Goal: Information Seeking & Learning: Learn about a topic

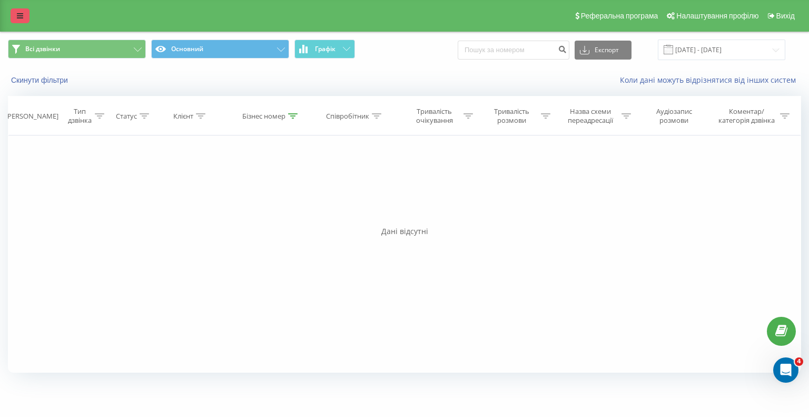
click at [19, 13] on icon at bounding box center [20, 15] width 6 height 7
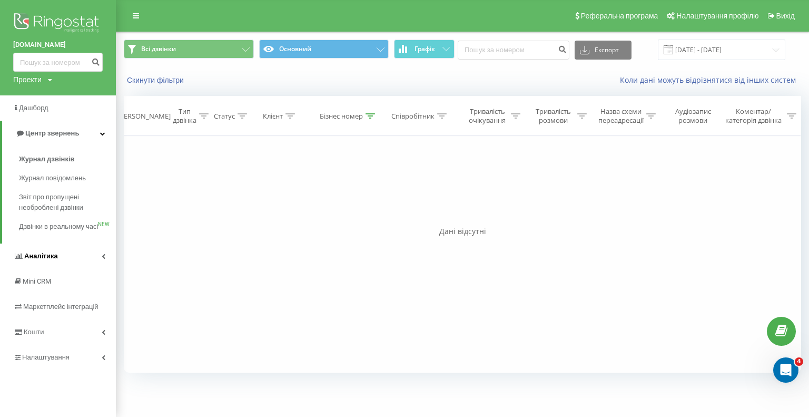
click at [103, 259] on icon at bounding box center [104, 255] width 4 height 5
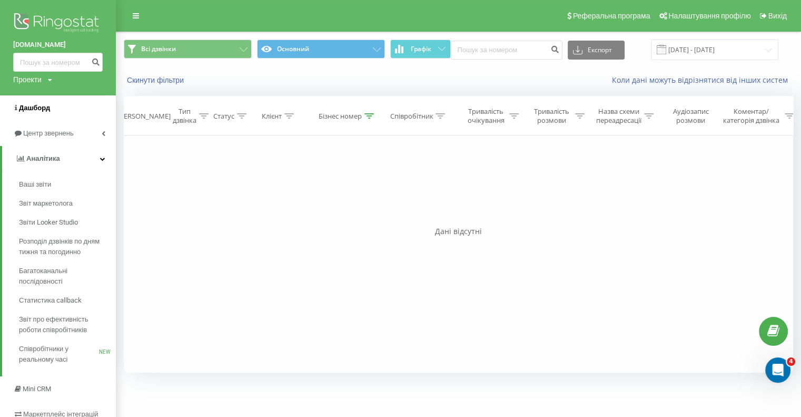
click at [39, 110] on span "Дашборд" at bounding box center [34, 108] width 31 height 8
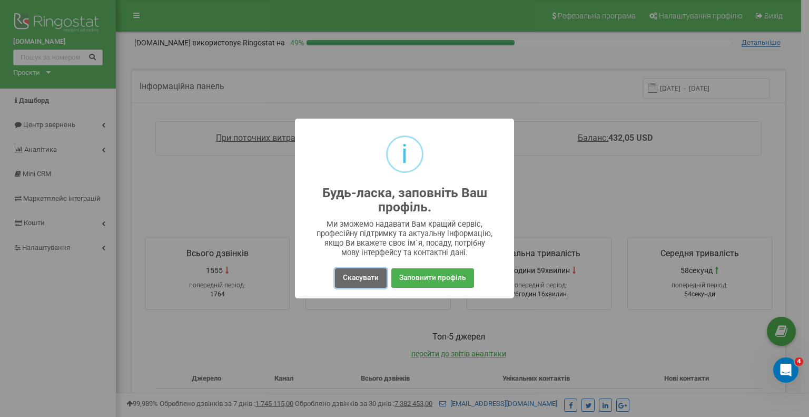
click at [370, 281] on button "Скасувати" at bounding box center [361, 277] width 52 height 19
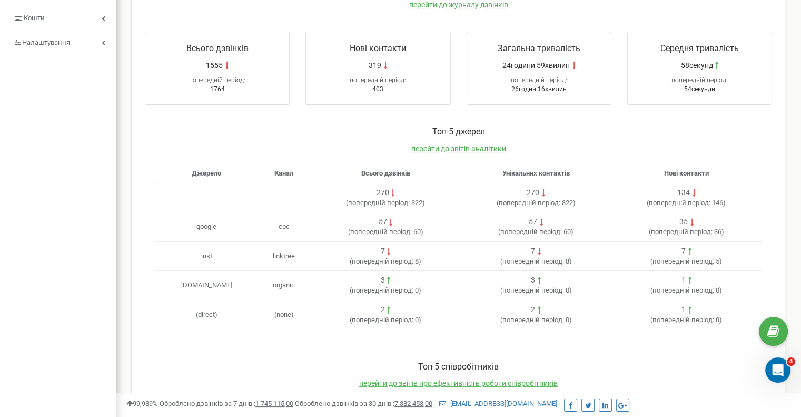
scroll to position [211, 0]
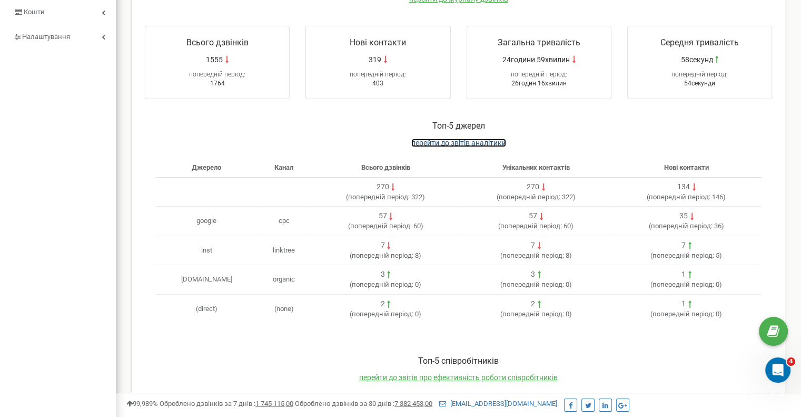
click at [456, 140] on span "перейти до звітів аналітики" at bounding box center [459, 143] width 95 height 8
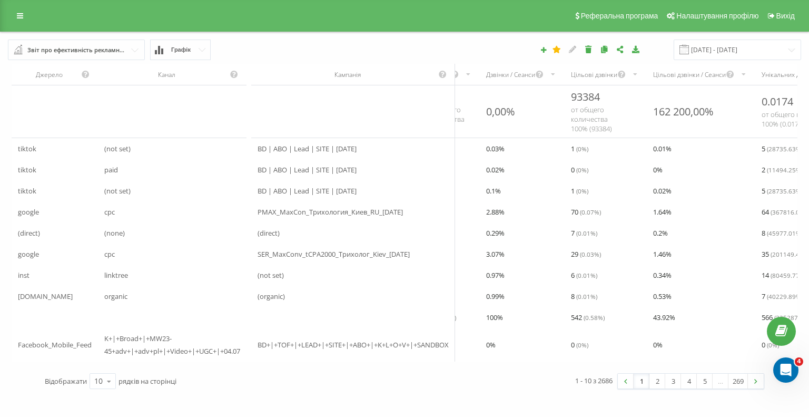
scroll to position [0, 84]
click at [727, 44] on input "22.08.2025 - 22.09.2025" at bounding box center [738, 50] width 128 height 21
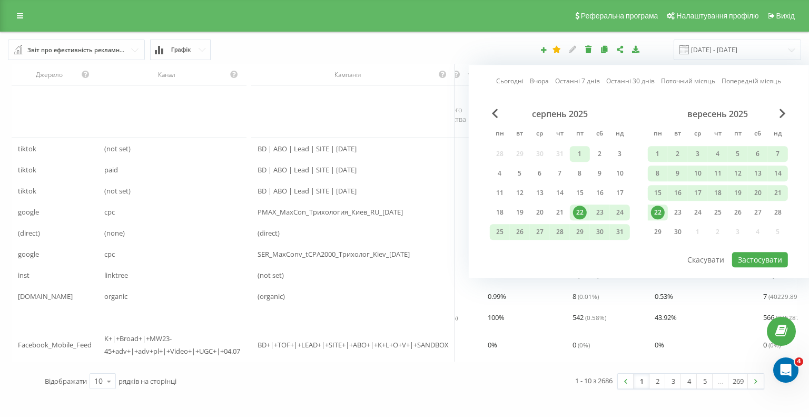
click at [582, 151] on div "1" at bounding box center [580, 154] width 14 height 14
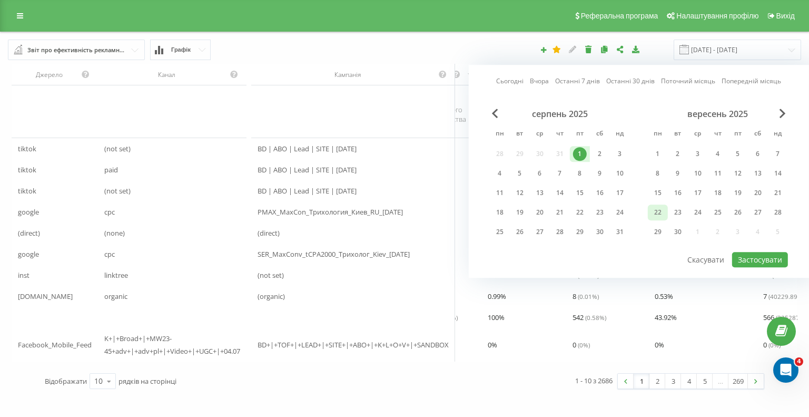
click at [657, 208] on div "22" at bounding box center [658, 212] width 14 height 14
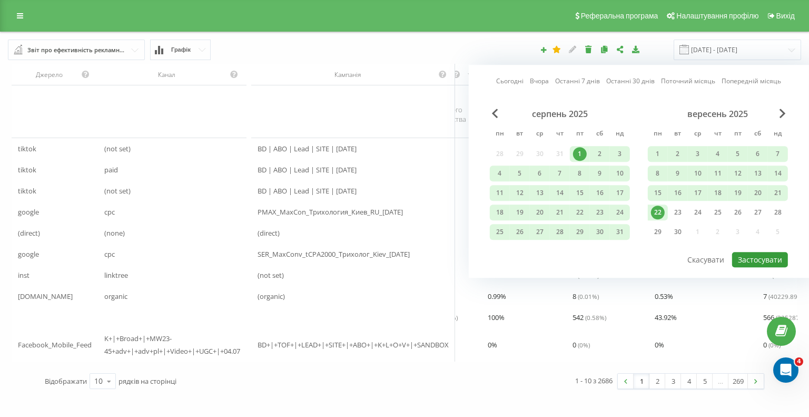
click at [746, 256] on button "Застосувати" at bounding box center [760, 259] width 56 height 15
type input "01.08.2025 - 22.09.2025"
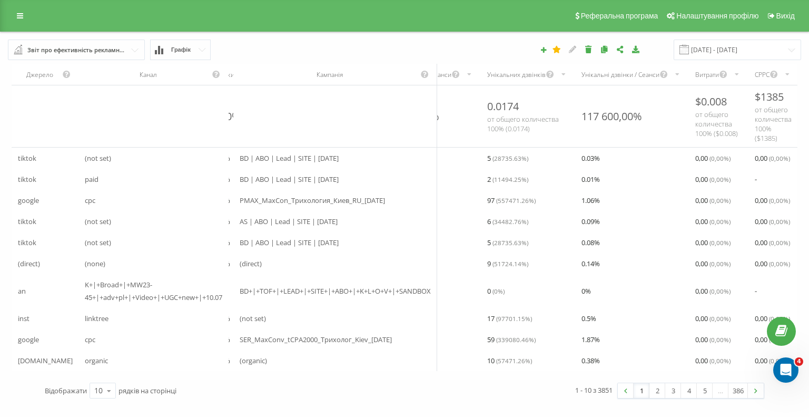
scroll to position [0, 354]
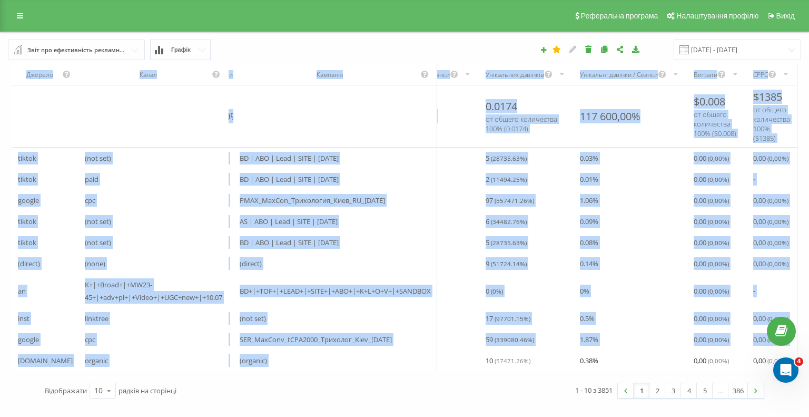
drag, startPoint x: 480, startPoint y: 369, endPoint x: 444, endPoint y: 368, distance: 35.8
click at [409, 371] on div "Джерело Канал Кампанія Сеанси Дзвінки Дзвінки / Сеанси Цільові дзвінки Цільові …" at bounding box center [405, 217] width 786 height 307
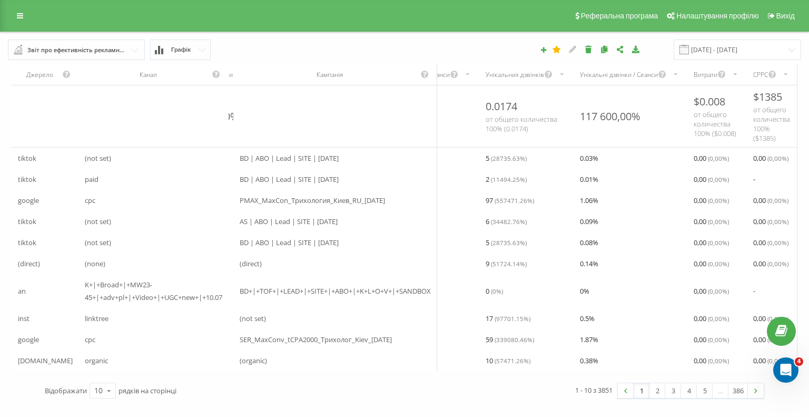
click at [520, 343] on span "59 ( 339080.46 %)" at bounding box center [510, 339] width 48 height 13
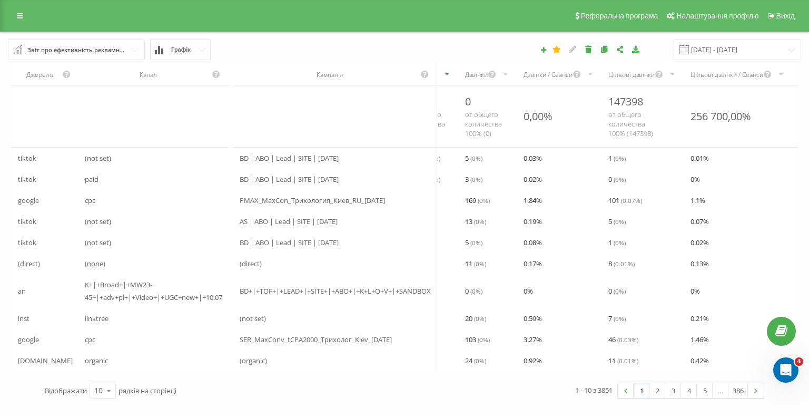
scroll to position [0, 0]
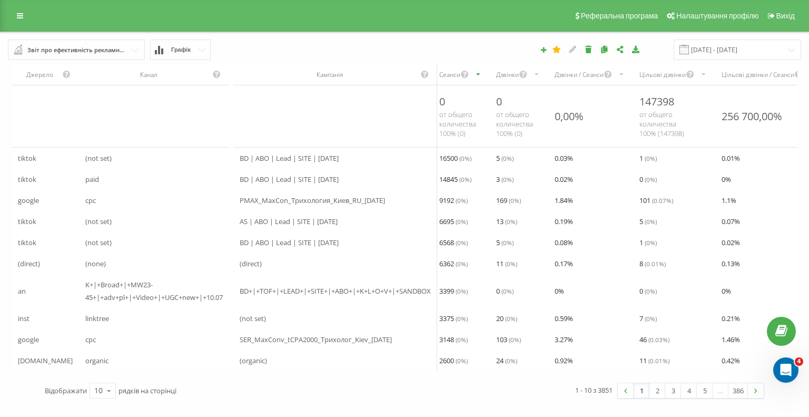
click at [68, 54] on div "Звіт про ефективність рекламних кампаній" at bounding box center [76, 50] width 99 height 12
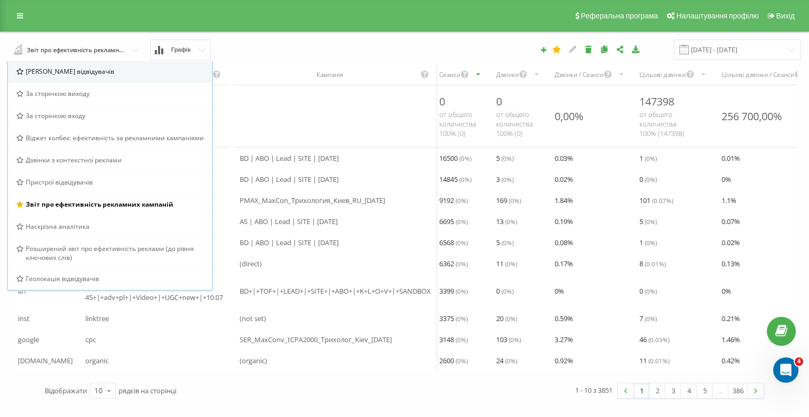
click at [86, 74] on span "Браузер відвідувачів" at bounding box center [70, 71] width 89 height 9
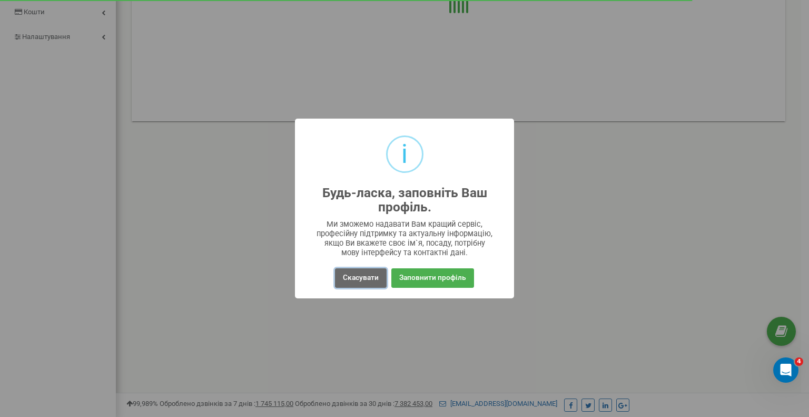
click at [370, 281] on button "Скасувати" at bounding box center [361, 277] width 52 height 19
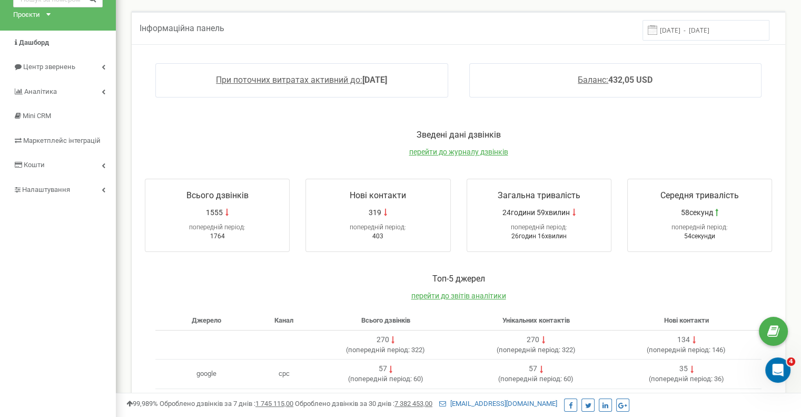
scroll to position [53, 0]
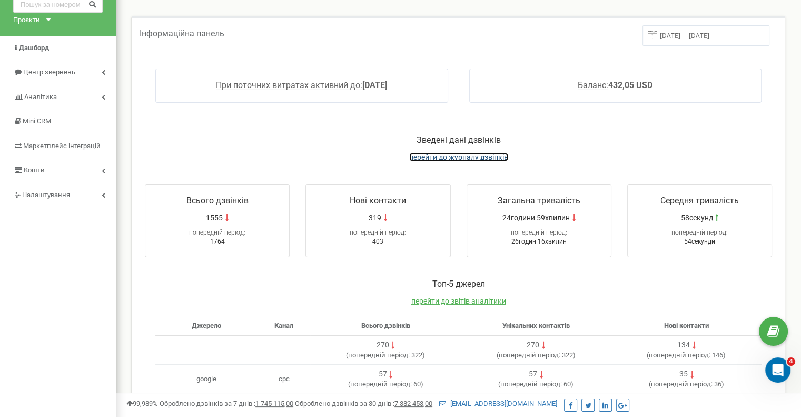
click at [446, 159] on span "перейти до журналу дзвінків" at bounding box center [458, 157] width 99 height 8
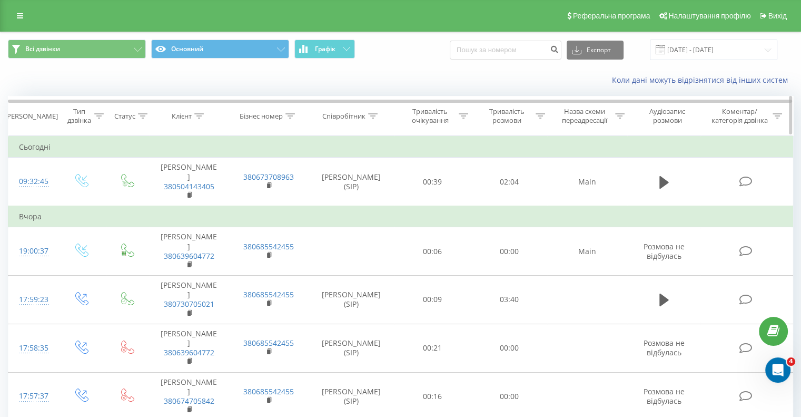
click at [291, 116] on icon at bounding box center [290, 115] width 9 height 5
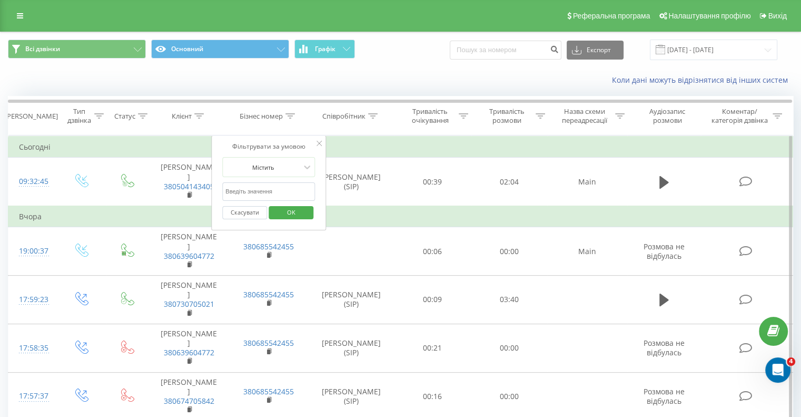
click at [280, 196] on input "text" at bounding box center [268, 191] width 93 height 18
click at [291, 217] on span "OK" at bounding box center [292, 212] width 30 height 16
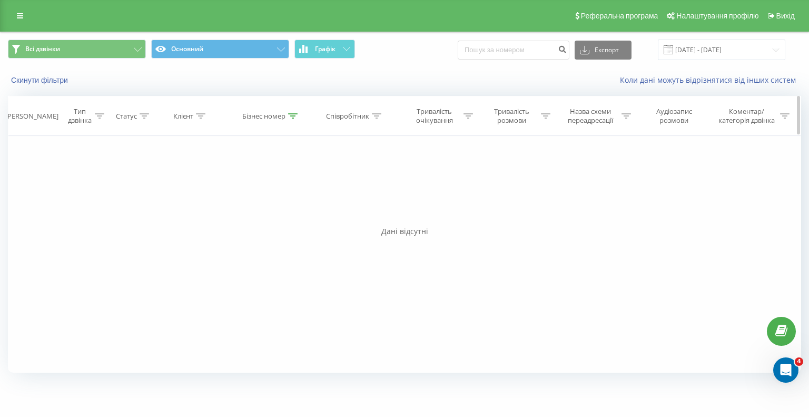
click at [293, 112] on div at bounding box center [292, 116] width 9 height 9
click at [241, 189] on input "0800" at bounding box center [271, 191] width 93 height 18
type input "0"
click at [285, 211] on span "OK" at bounding box center [294, 212] width 30 height 16
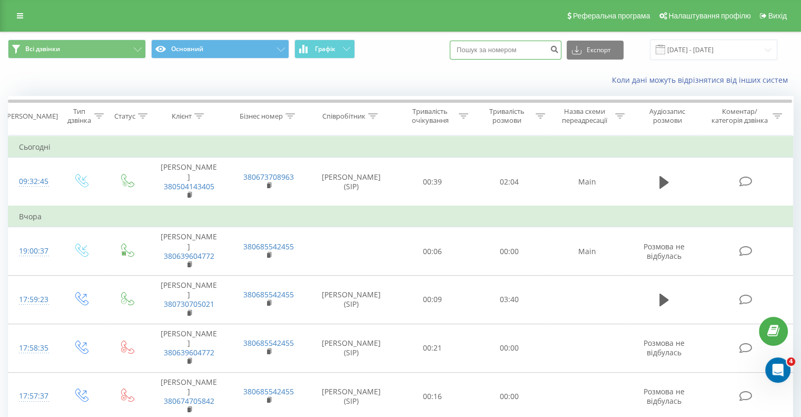
click at [519, 48] on input at bounding box center [506, 50] width 112 height 19
type input "0800"
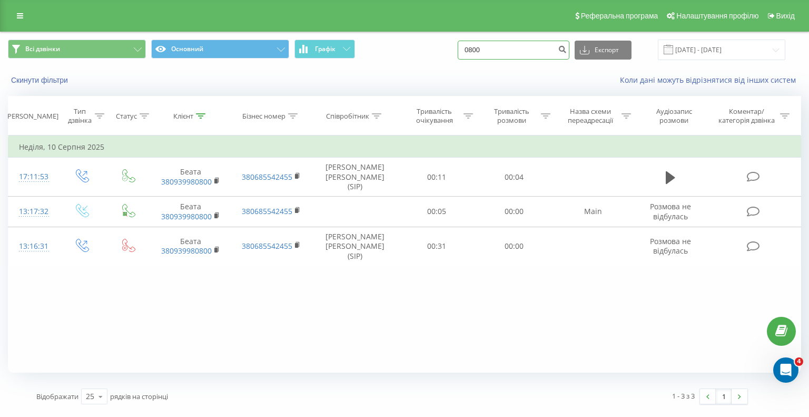
click at [527, 46] on input "0800" at bounding box center [514, 50] width 112 height 19
type input "0800300554"
click at [567, 48] on icon "submit" at bounding box center [562, 48] width 9 height 6
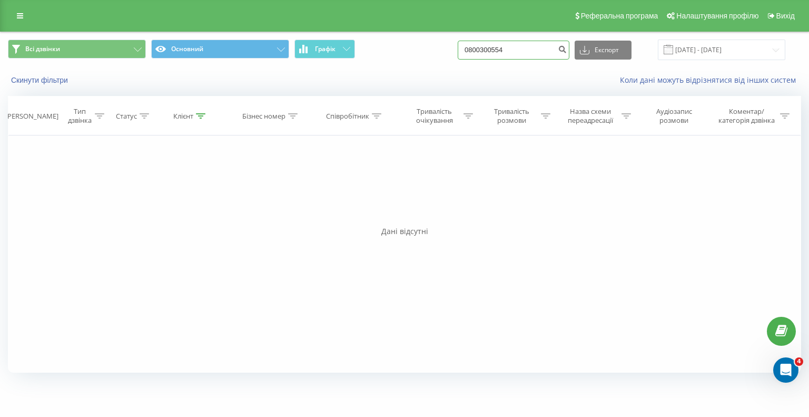
click at [548, 50] on input "0800300554" at bounding box center [514, 50] width 112 height 19
type input "0"
click at [420, 77] on div "Коли дані можуть відрізнятися вiд інших систем" at bounding box center [555, 80] width 505 height 11
click at [545, 50] on input "0800300554" at bounding box center [514, 50] width 112 height 19
type input "0"
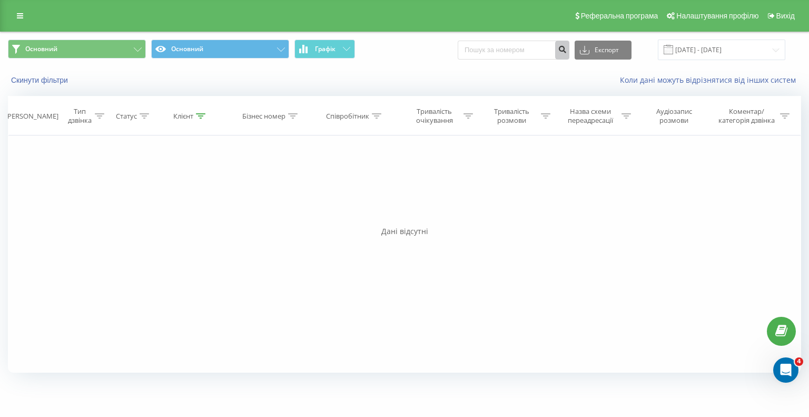
click at [567, 46] on icon "submit" at bounding box center [562, 48] width 9 height 6
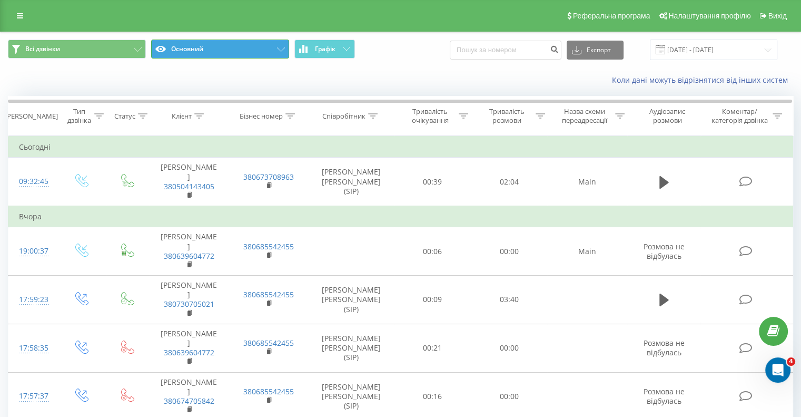
click at [187, 50] on button "Основний" at bounding box center [220, 49] width 138 height 19
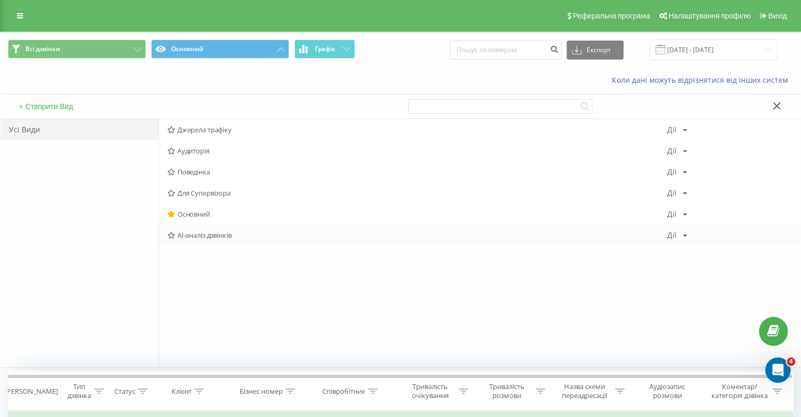
click at [207, 236] on span "AI-аналіз дзвінків" at bounding box center [418, 234] width 500 height 7
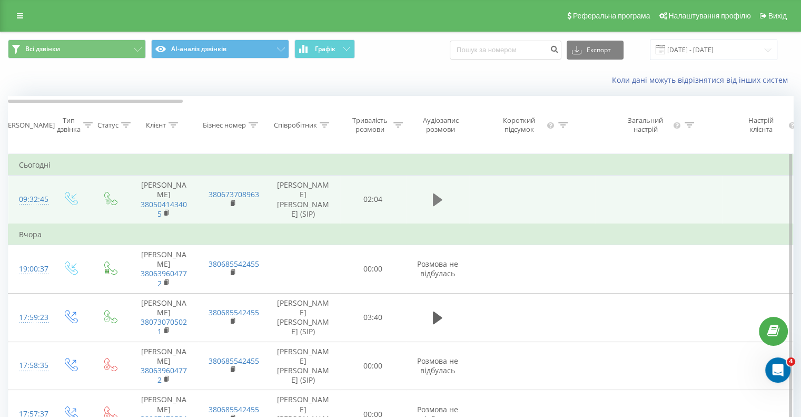
click at [434, 202] on icon at bounding box center [437, 199] width 9 height 13
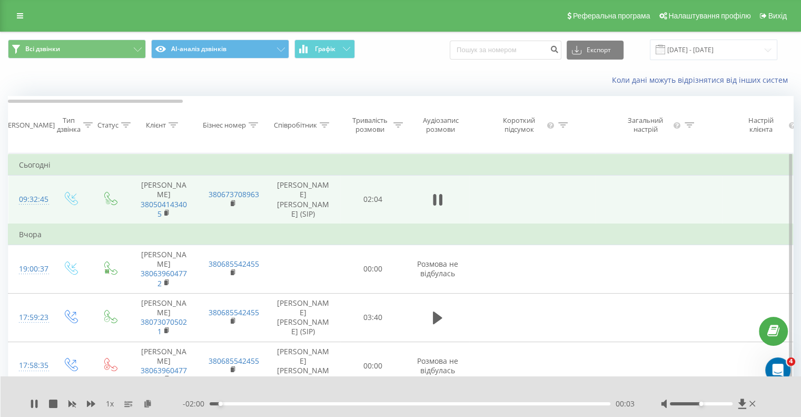
click at [434, 202] on icon at bounding box center [434, 200] width 3 height 12
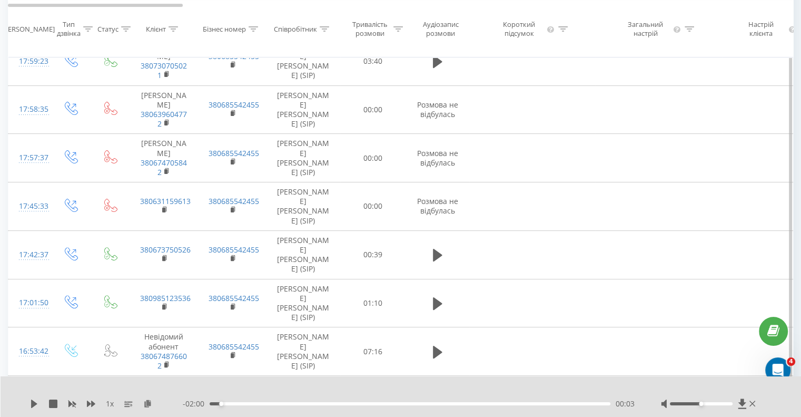
scroll to position [263, 0]
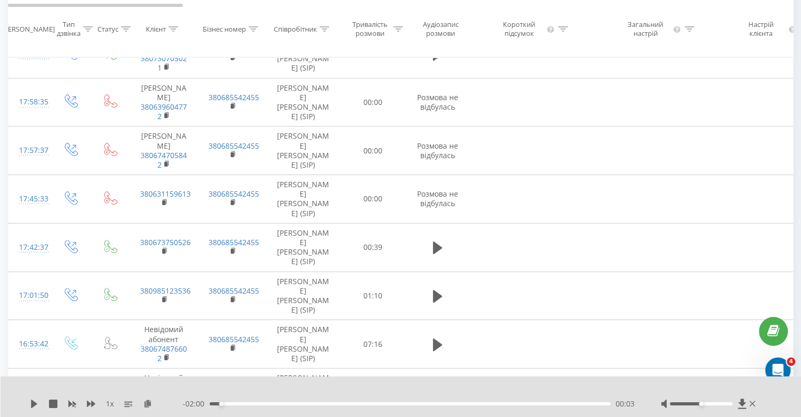
click at [747, 404] on div at bounding box center [709, 403] width 97 height 11
click at [753, 404] on icon at bounding box center [753, 403] width 6 height 6
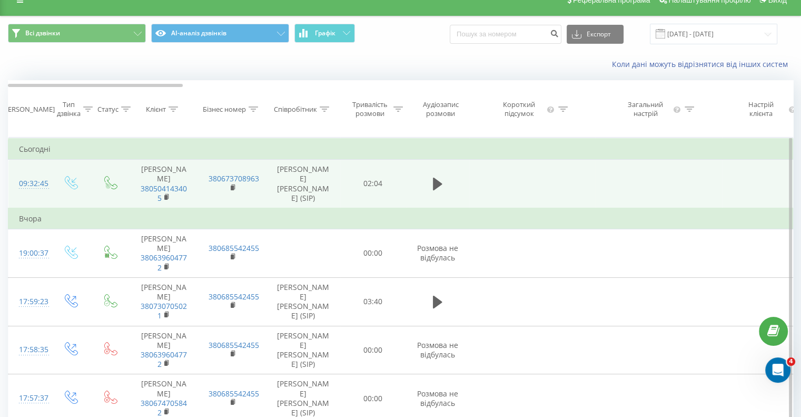
scroll to position [0, 0]
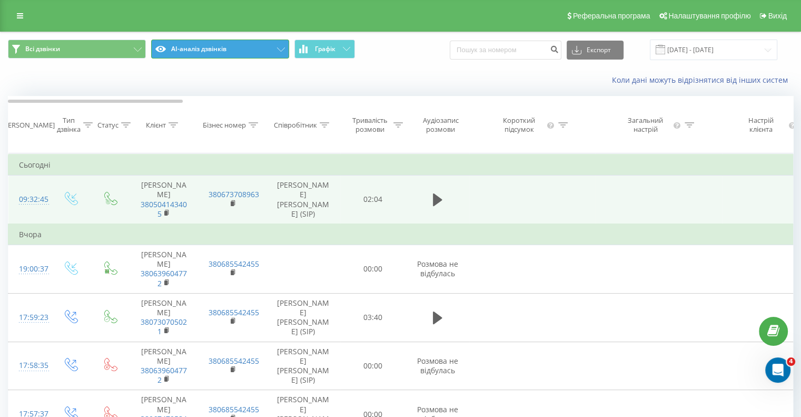
click at [211, 48] on button "AI-аналіз дзвінків" at bounding box center [220, 49] width 138 height 19
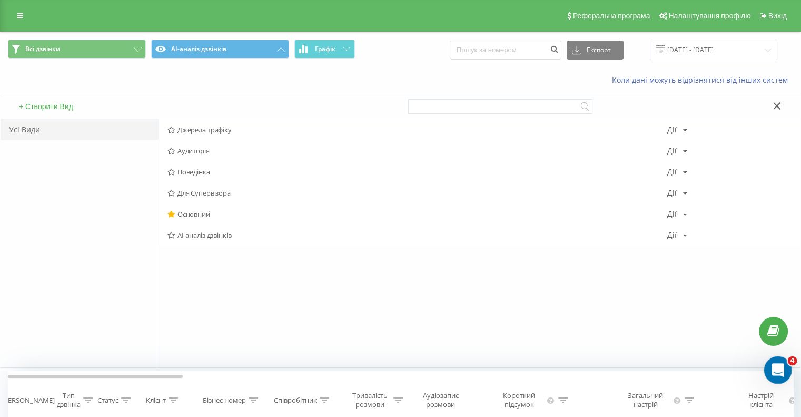
click at [775, 366] on icon "Открыть службу сообщений Intercom" at bounding box center [776, 368] width 17 height 17
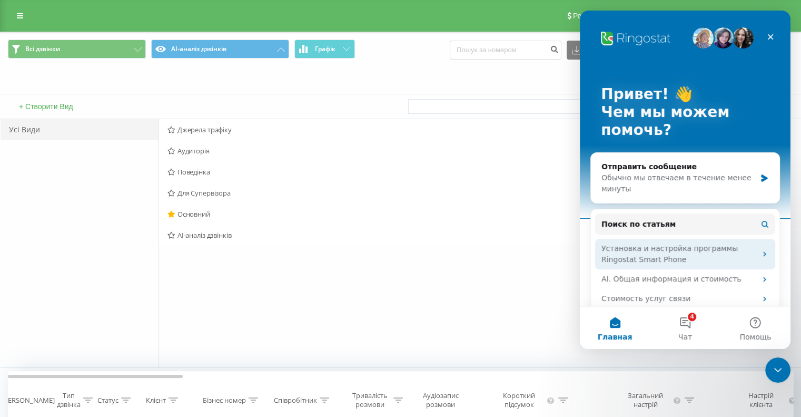
scroll to position [157, 0]
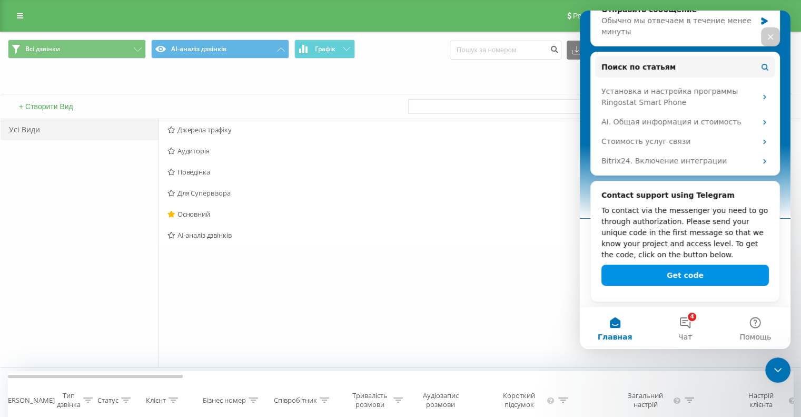
click at [691, 274] on button "Get code" at bounding box center [686, 275] width 168 height 21
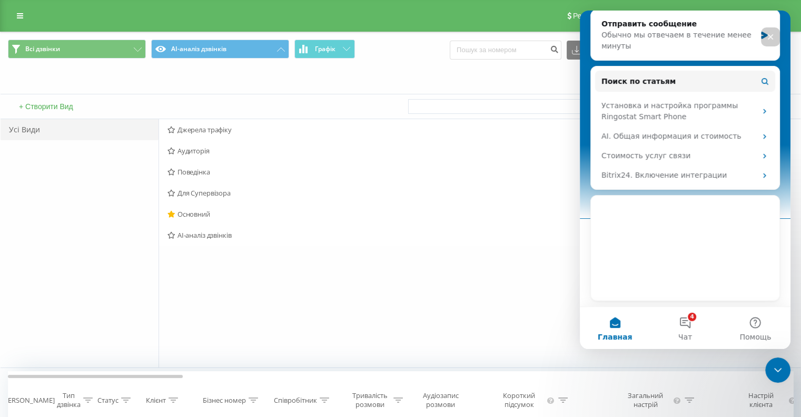
scroll to position [142, 0]
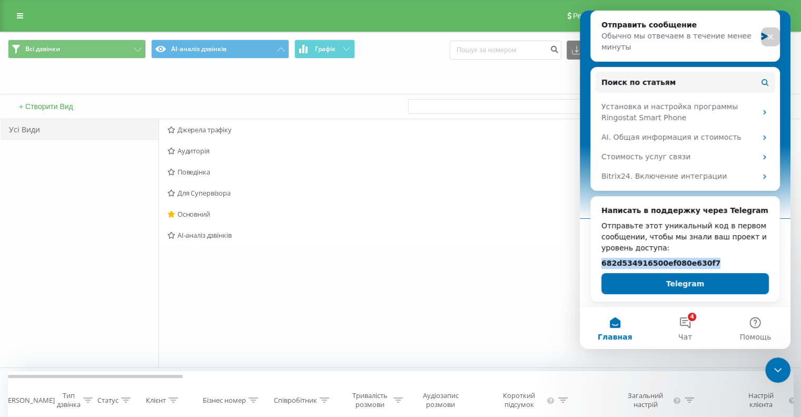
drag, startPoint x: 707, startPoint y: 264, endPoint x: 589, endPoint y: 263, distance: 118.6
click at [589, 263] on div "Привет! 👋 Чем мы можем помочь? Отправить сообщение Обычно мы отвечаем в течение…" at bounding box center [685, 88] width 211 height 438
copy h2 "682d534916500ef080e630f7"
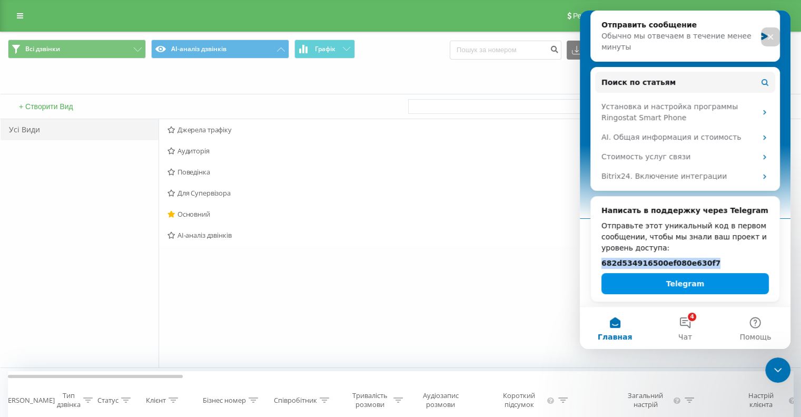
click at [694, 280] on button "Telegram" at bounding box center [686, 283] width 168 height 21
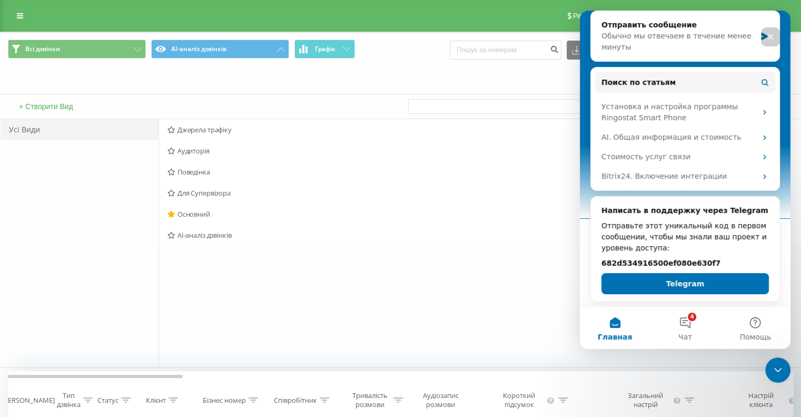
click at [774, 37] on icon "Закрыть" at bounding box center [771, 37] width 8 height 8
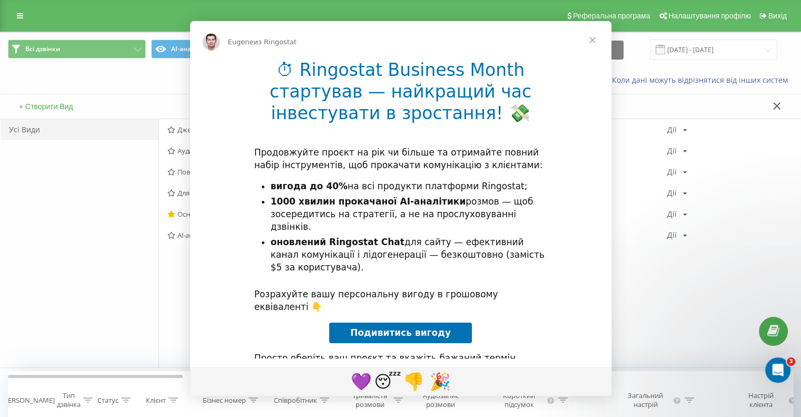
scroll to position [0, 0]
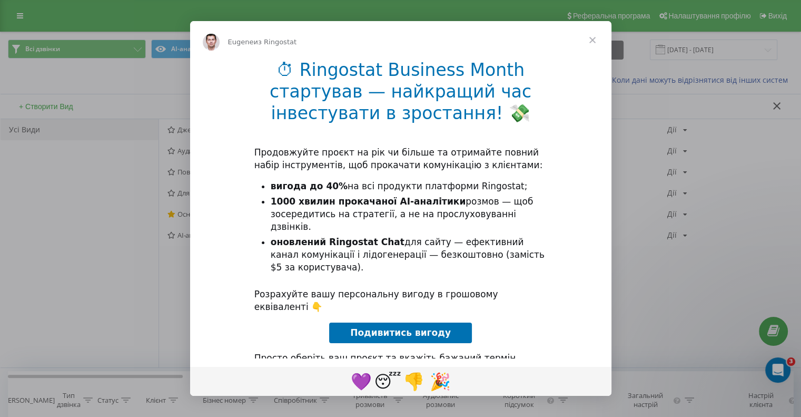
click at [596, 42] on span "Закрыть" at bounding box center [593, 40] width 38 height 38
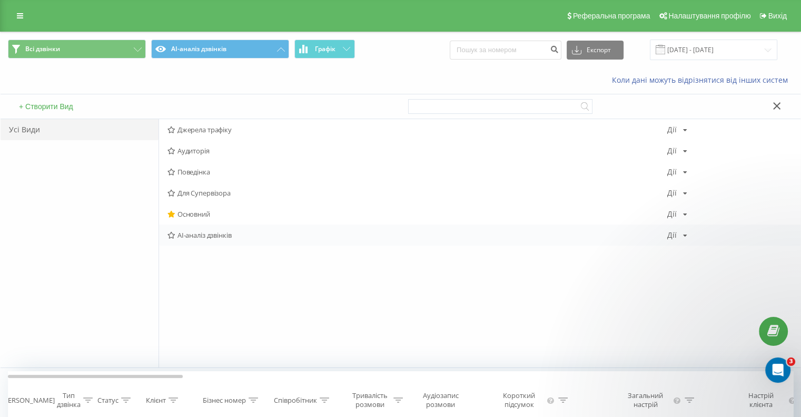
click at [247, 239] on div "AI-аналіз дзвінків Дії Редагувати Копіювати Видалити За замовчуванням Поділитися" at bounding box center [480, 234] width 642 height 21
click at [221, 234] on span "AI-аналіз дзвінків" at bounding box center [418, 234] width 500 height 7
